Goal: Check status: Check status

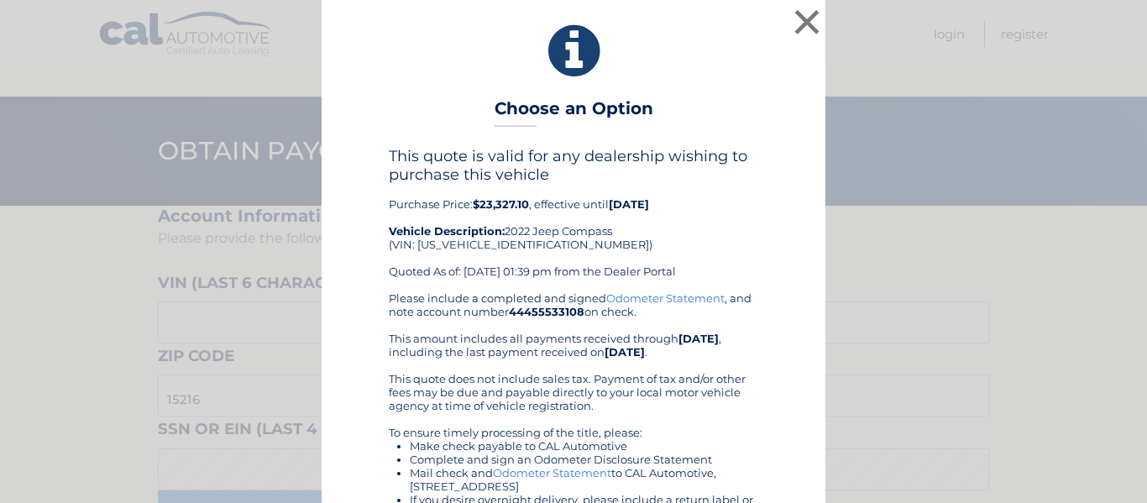
scroll to position [84, 0]
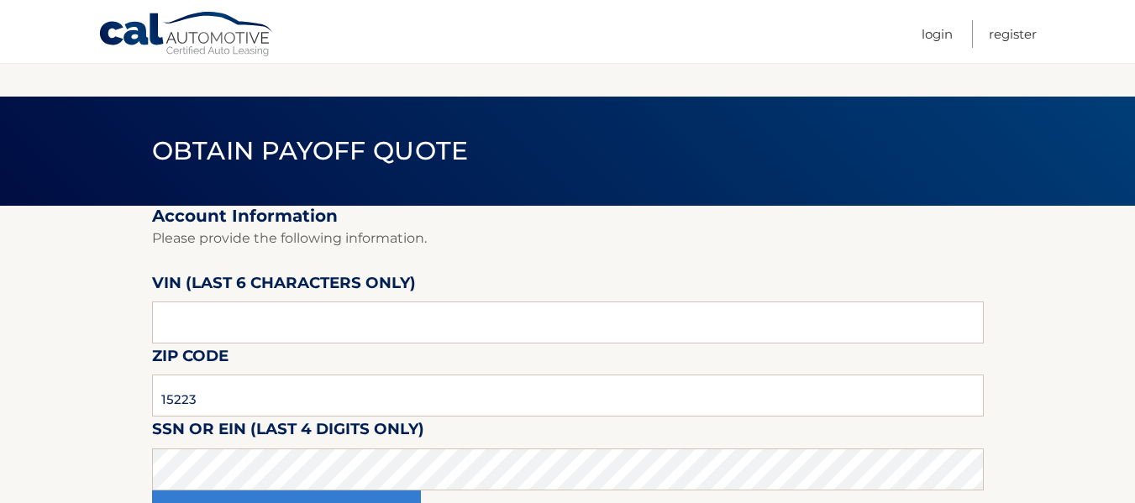
scroll to position [168, 0]
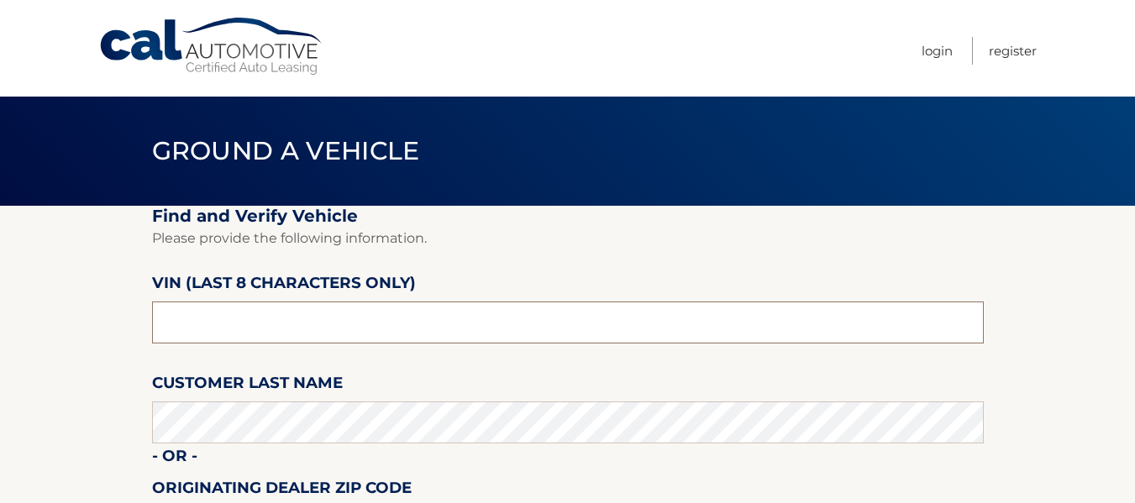
click at [338, 313] on input "text" at bounding box center [568, 323] width 832 height 42
type input "nt230081"
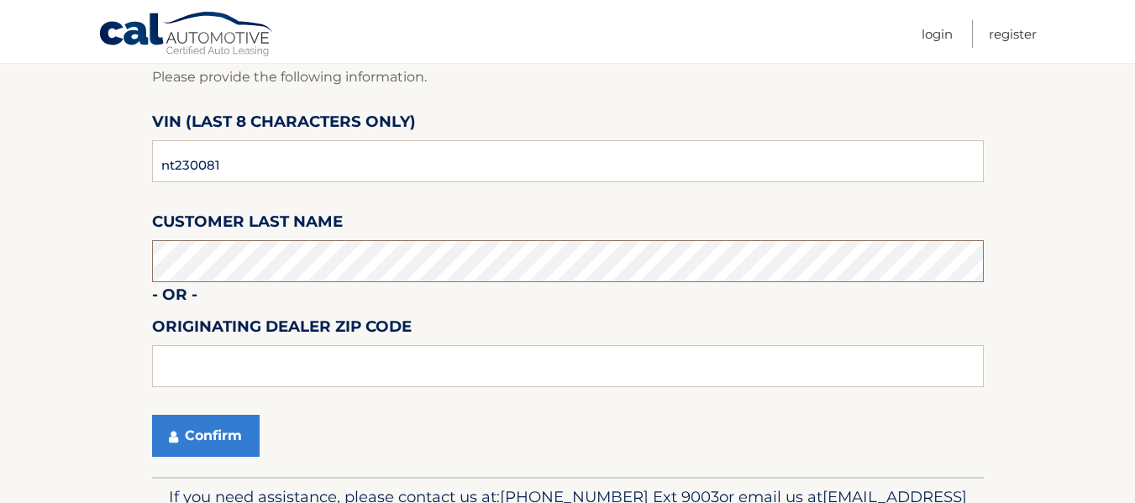
scroll to position [168, 0]
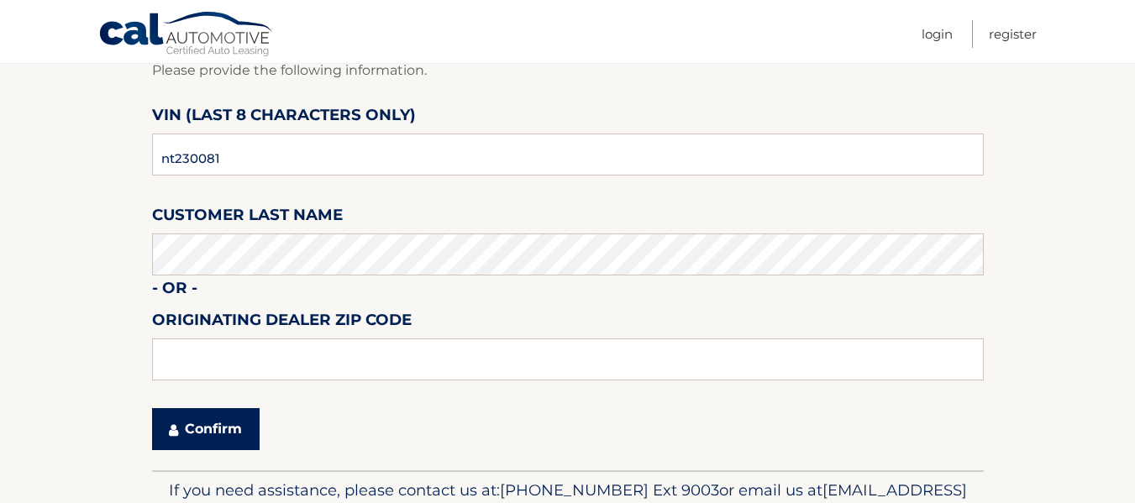
click at [241, 426] on button "Confirm" at bounding box center [206, 429] width 108 height 42
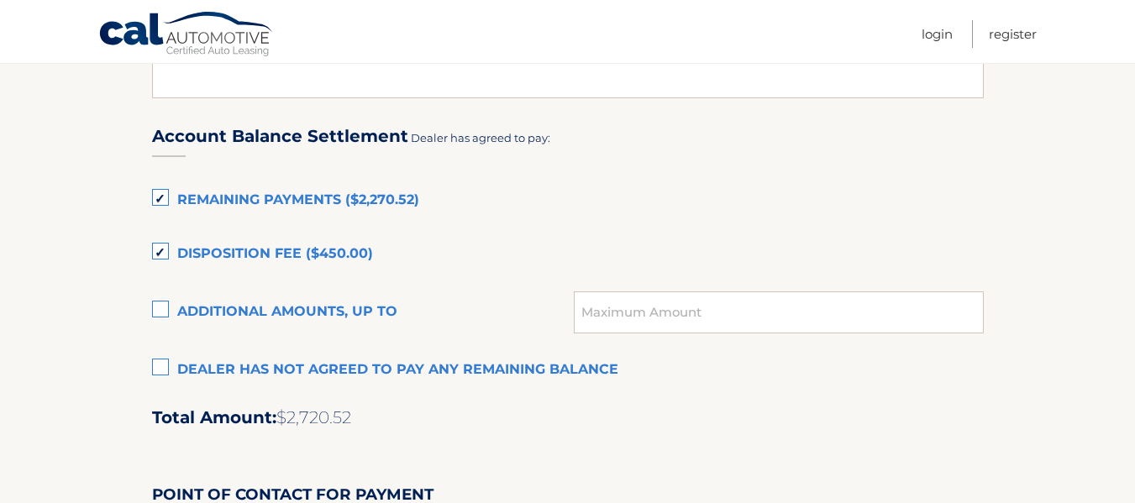
scroll to position [1092, 0]
